Goal: Complete application form

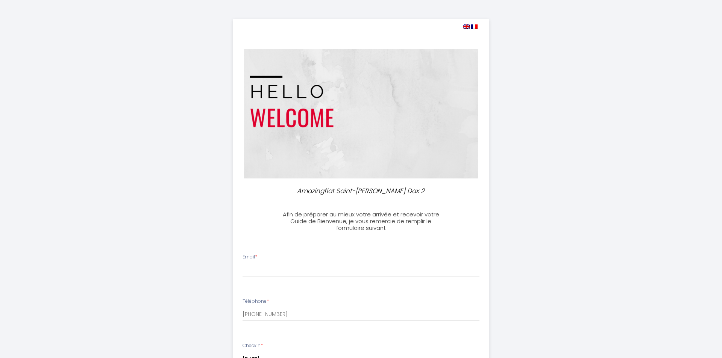
select select
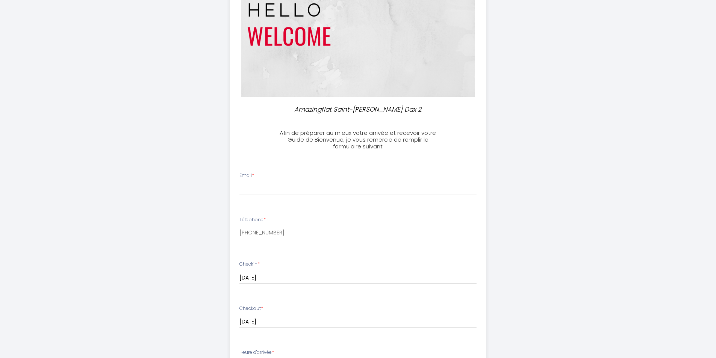
scroll to position [150, 0]
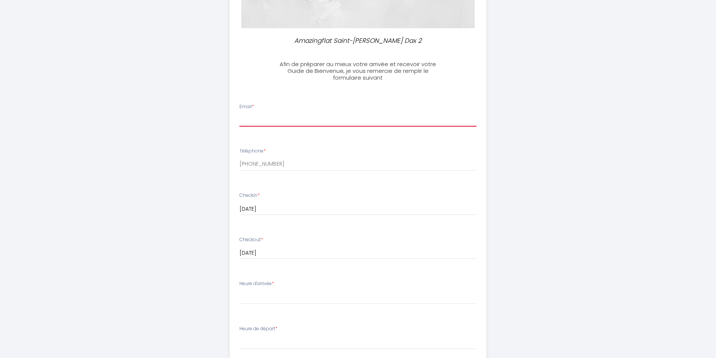
click at [257, 121] on input "Email *" at bounding box center [357, 120] width 237 height 14
type input "[EMAIL_ADDRESS][DOMAIN_NAME]"
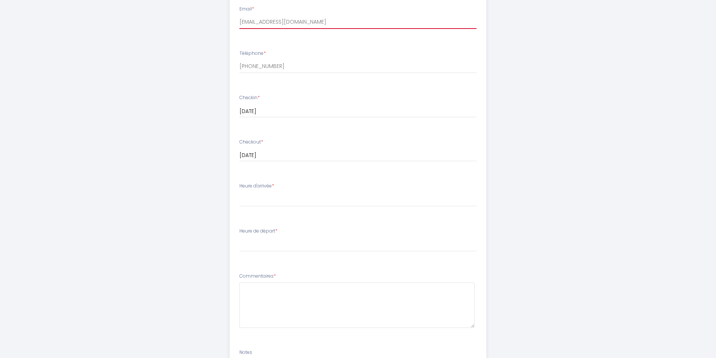
scroll to position [263, 0]
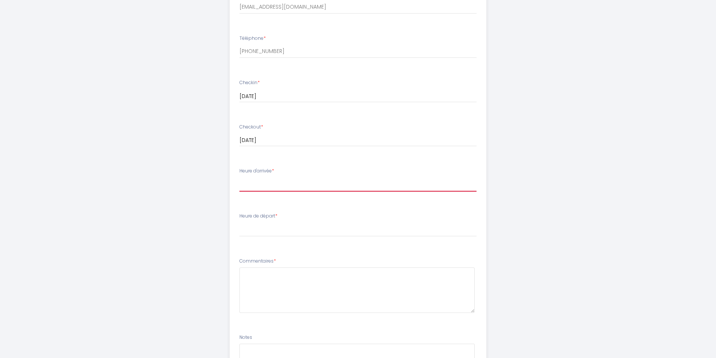
click at [318, 186] on select "14:00 14:30 15:00 15:30 16:00 16:30 17:00 17:30 18:00 18:30 19:00 19:30 20:00 2…" at bounding box center [357, 184] width 237 height 14
select select "14:00"
click at [239, 177] on select "14:00 14:30 15:00 15:30 16:00 16:30 17:00 17:30 18:00 18:30 19:00 19:30 20:00 2…" at bounding box center [357, 184] width 237 height 14
click at [325, 227] on select "00:00 00:30 01:00 01:30 02:00 02:30 03:00 03:30 04:00 04:30 05:00 05:30 06:00 0…" at bounding box center [357, 229] width 237 height 14
select select "11:00"
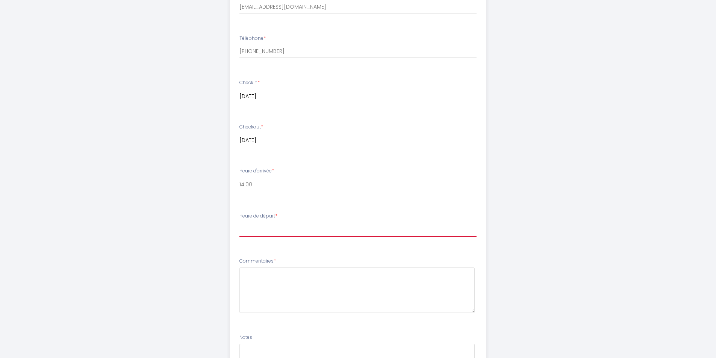
click at [239, 222] on select "00:00 00:30 01:00 01:30 02:00 02:30 03:00 03:30 04:00 04:30 05:00 05:30 06:00 0…" at bounding box center [357, 229] width 237 height 14
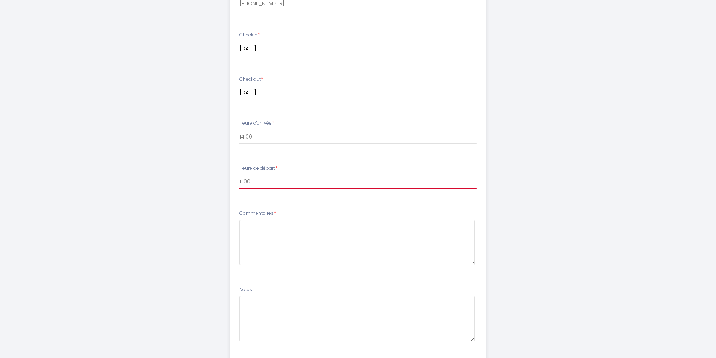
scroll to position [358, 0]
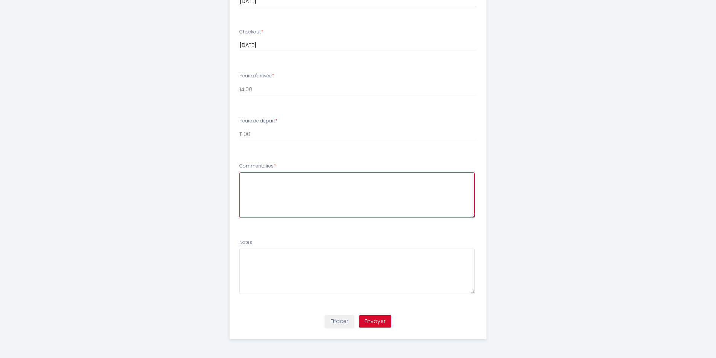
click at [399, 194] on textarea at bounding box center [356, 194] width 235 height 45
type textarea "Bonjour,"
click at [384, 316] on button "Envoyer" at bounding box center [375, 321] width 32 height 13
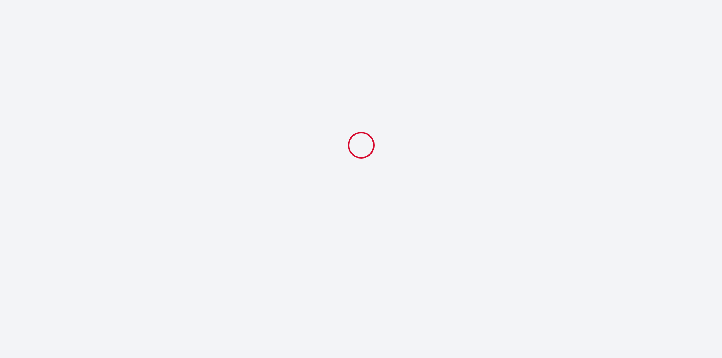
select select "11:00"
